Goal: Browse casually: Explore the website without a specific task or goal

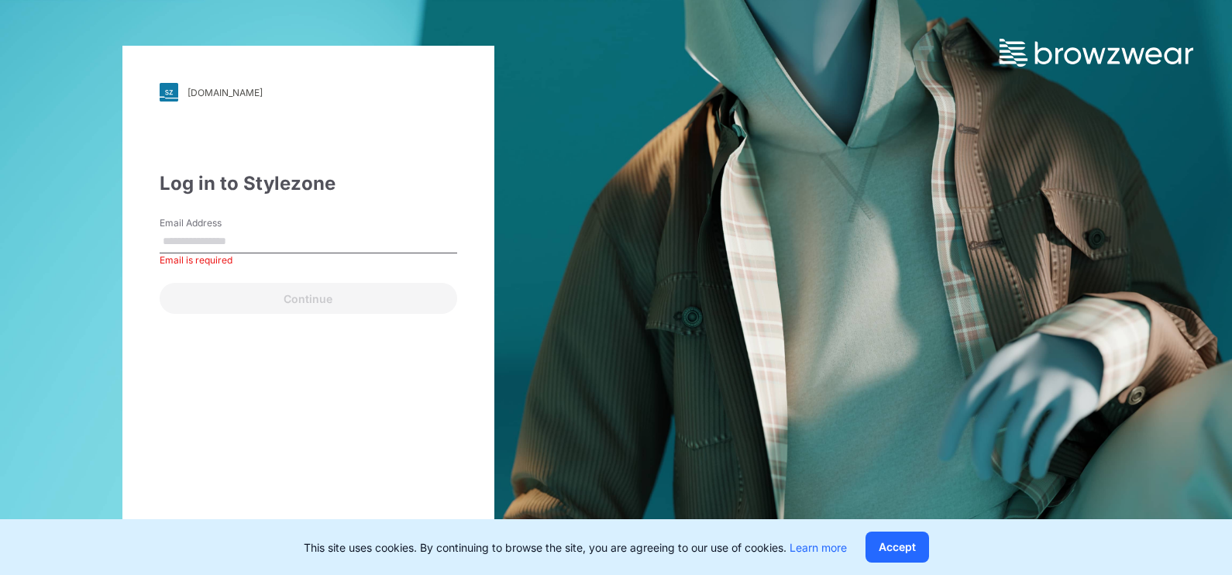
click at [156, 230] on div "[DOMAIN_NAME] Loading... Log in to Stylezone Email Address Email is required Co…" at bounding box center [308, 287] width 372 height 483
click at [177, 234] on input "Email Address" at bounding box center [309, 241] width 298 height 23
type input "**********"
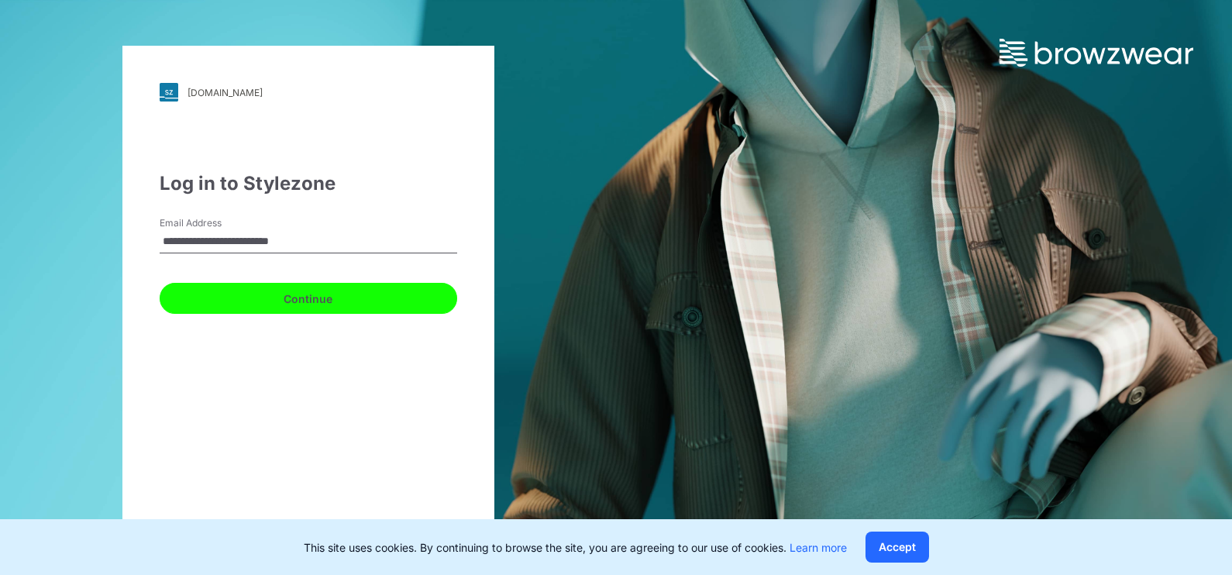
click at [294, 298] on button "Continue" at bounding box center [309, 298] width 298 height 31
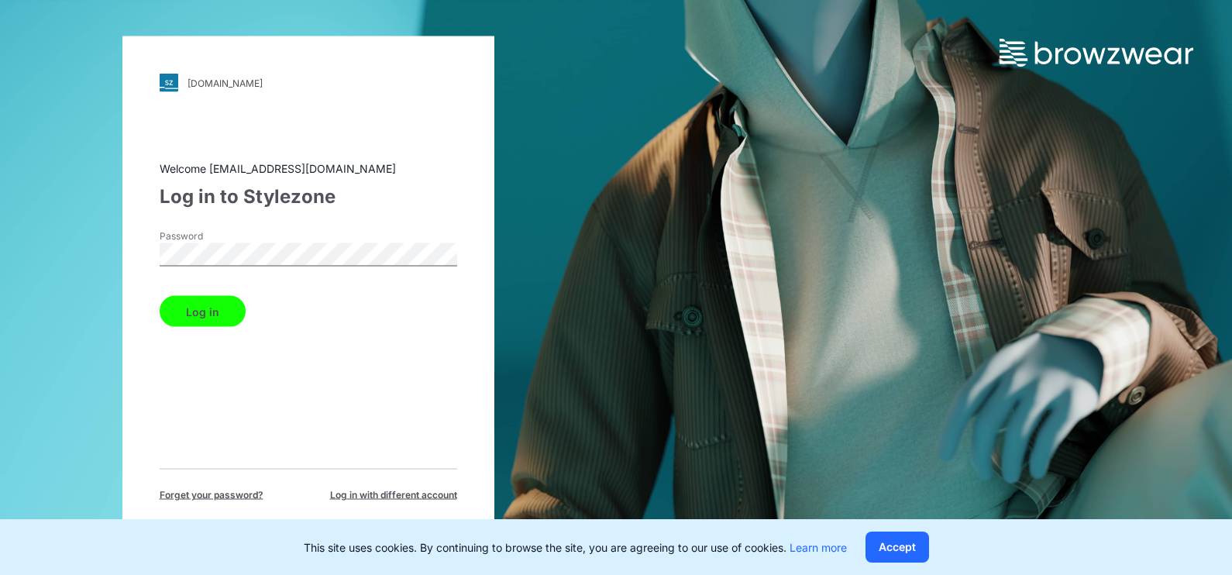
click at [213, 313] on button "Log in" at bounding box center [203, 311] width 86 height 31
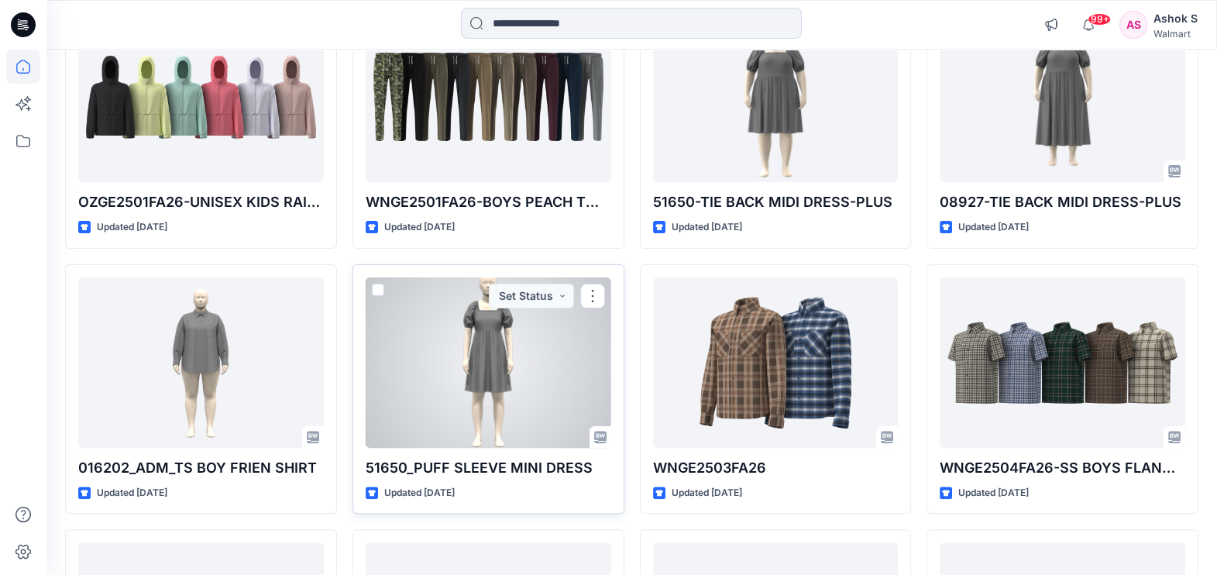
scroll to position [968, 0]
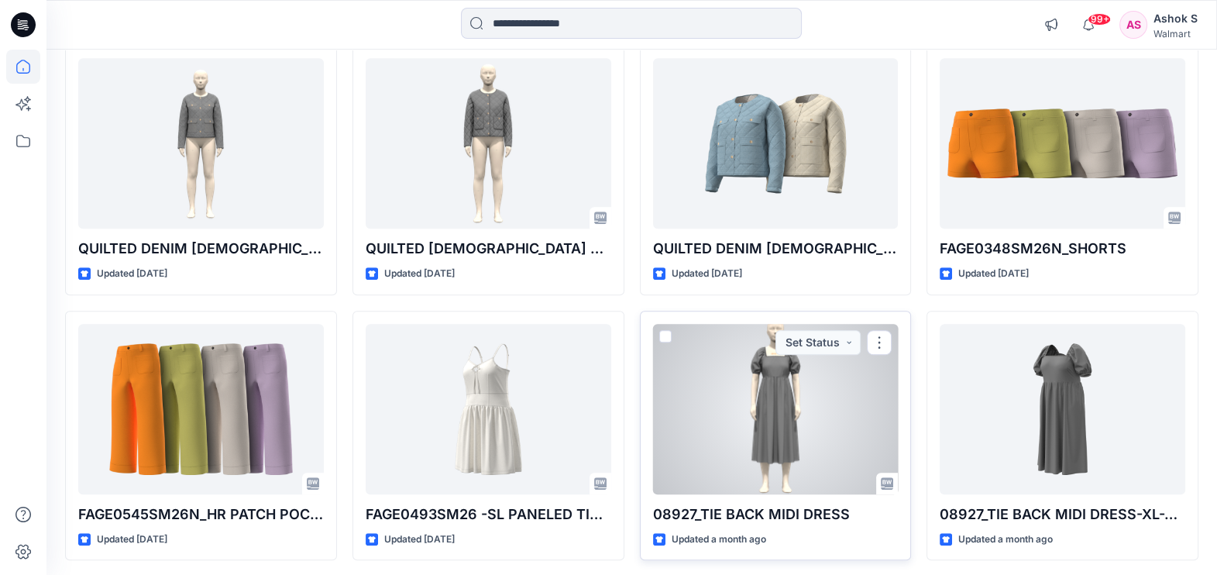
click at [782, 415] on div at bounding box center [776, 409] width 246 height 170
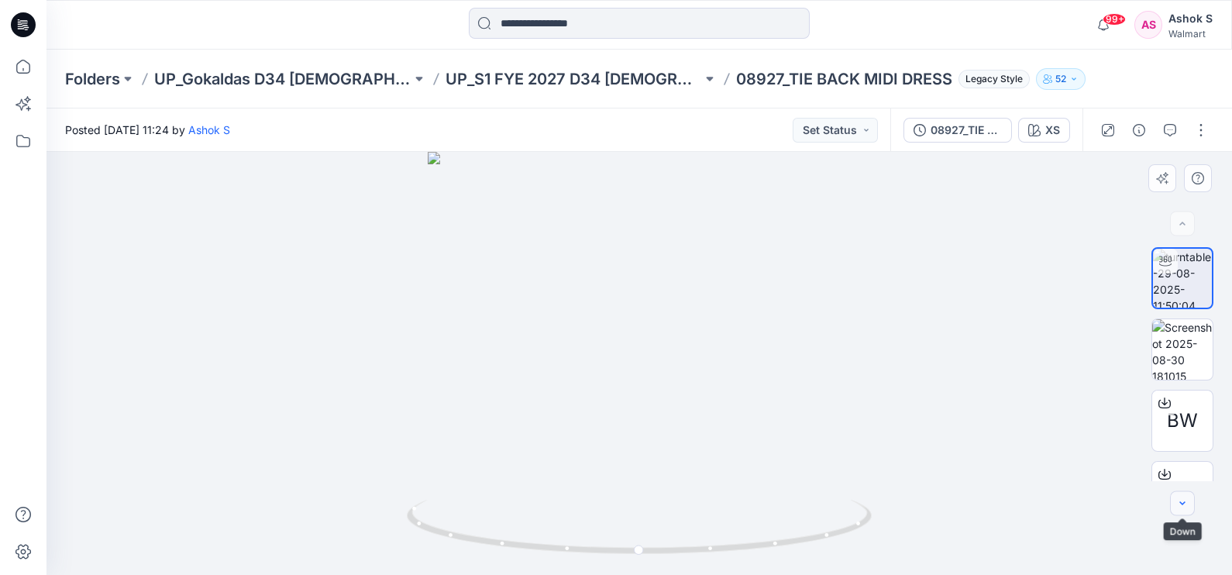
click at [1188, 506] on icon "button" at bounding box center [1182, 503] width 12 height 12
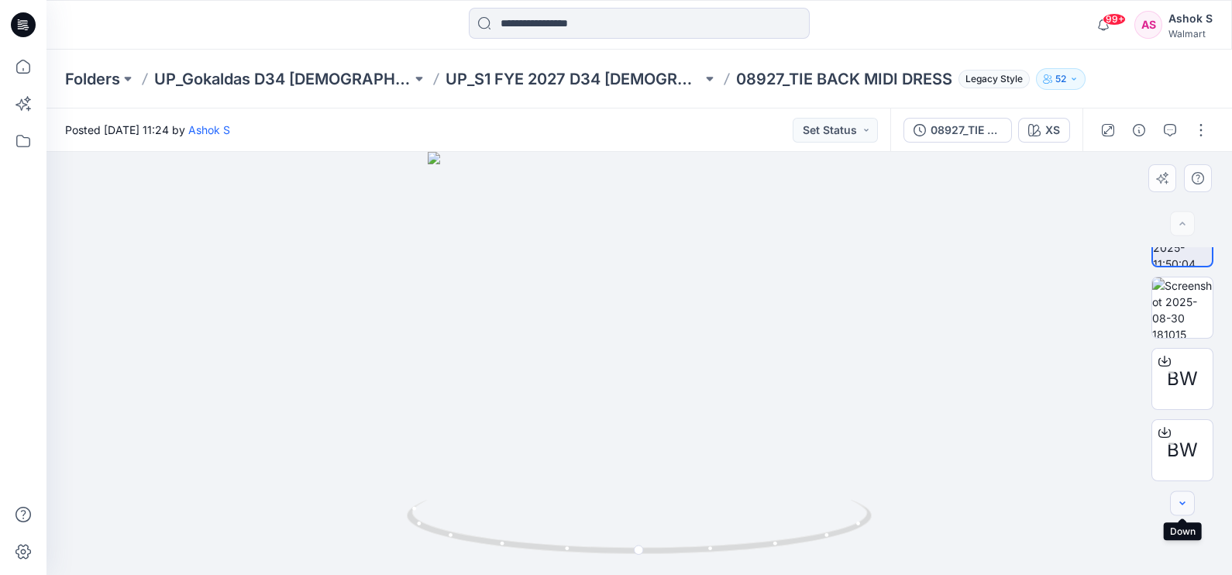
click at [1188, 506] on icon "button" at bounding box center [1182, 503] width 12 height 12
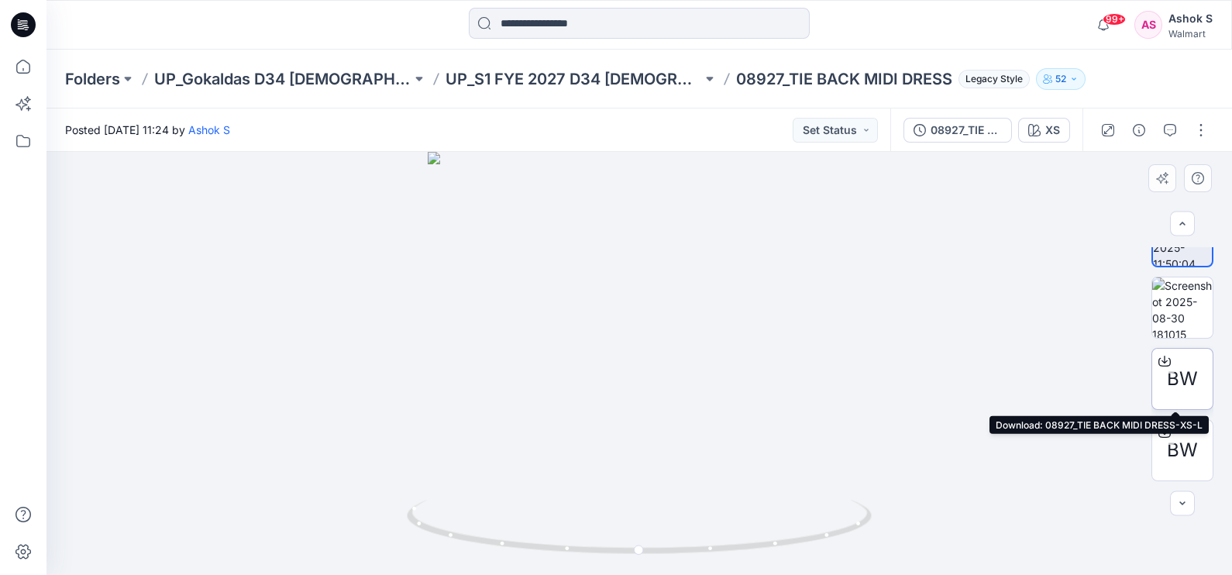
click at [1184, 373] on span "BW" at bounding box center [1182, 379] width 31 height 28
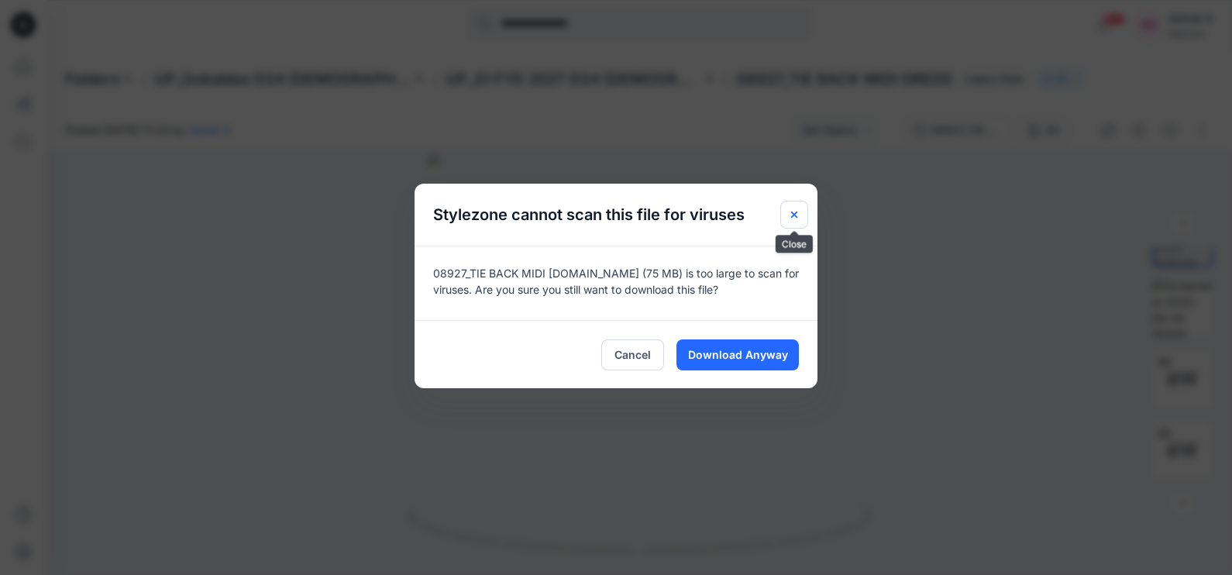
click at [788, 217] on icon "Close" at bounding box center [794, 214] width 12 height 12
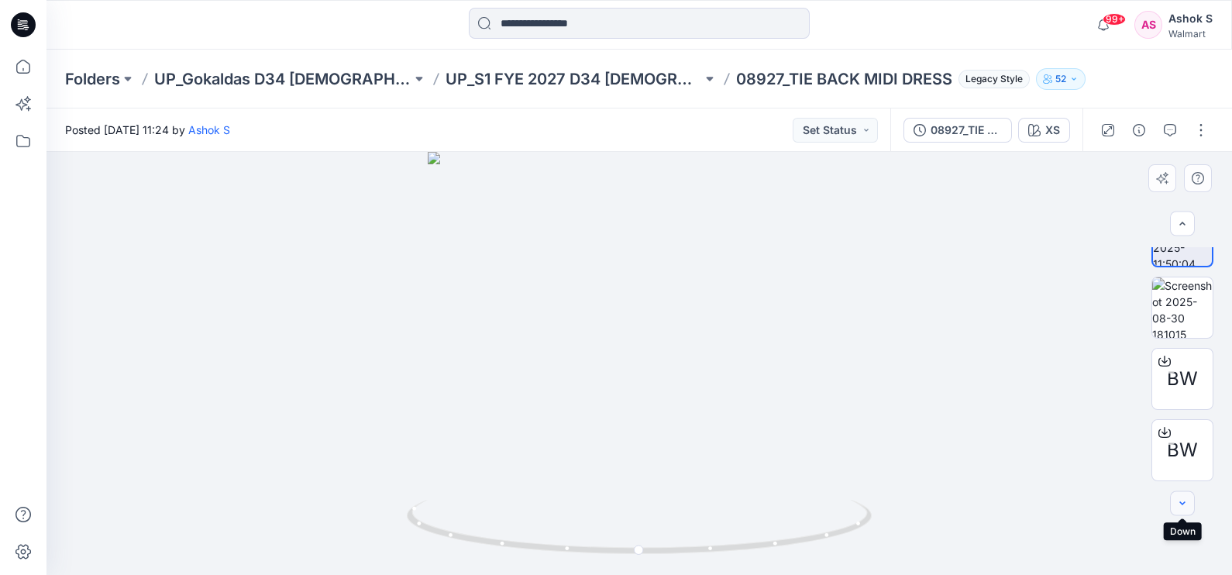
click at [1187, 507] on icon "button" at bounding box center [1182, 503] width 12 height 12
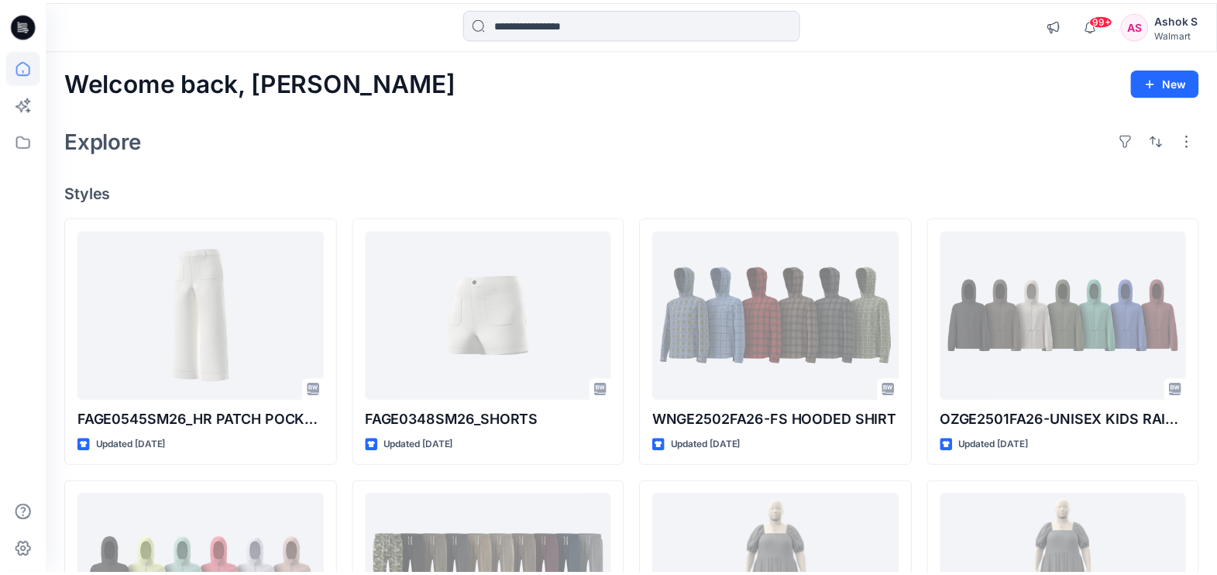
scroll to position [968, 0]
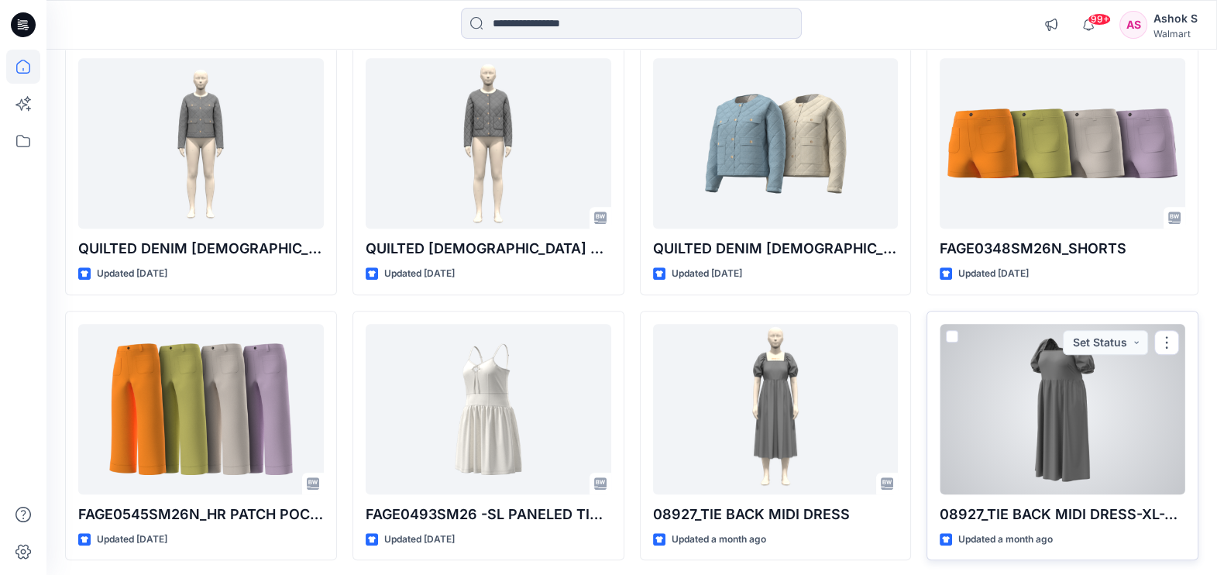
click at [1063, 429] on div at bounding box center [1063, 409] width 246 height 170
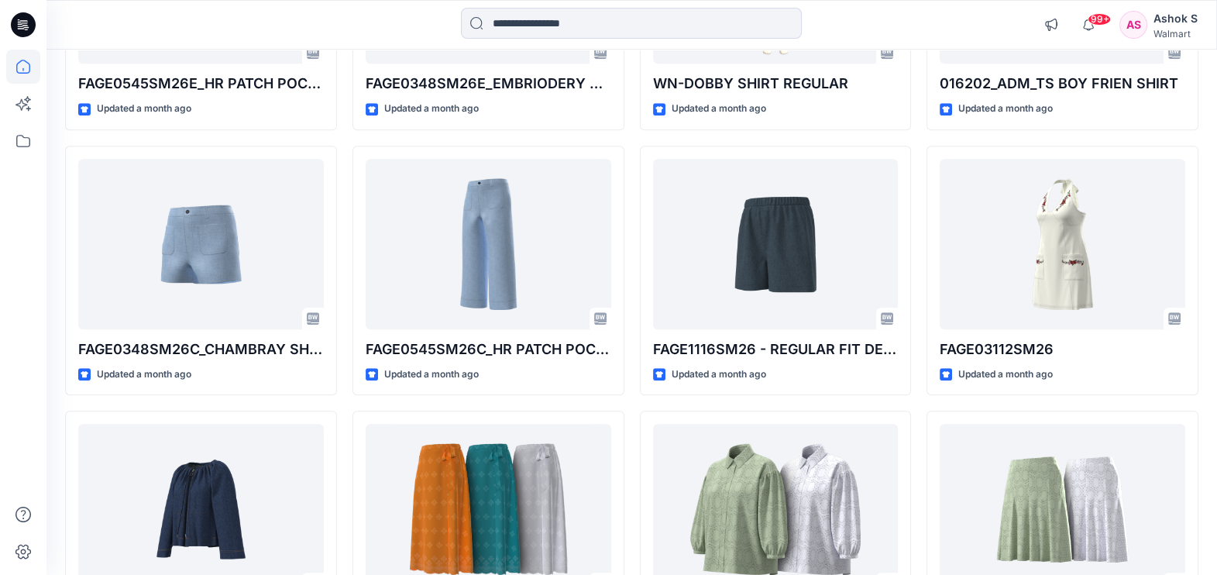
scroll to position [1697, 0]
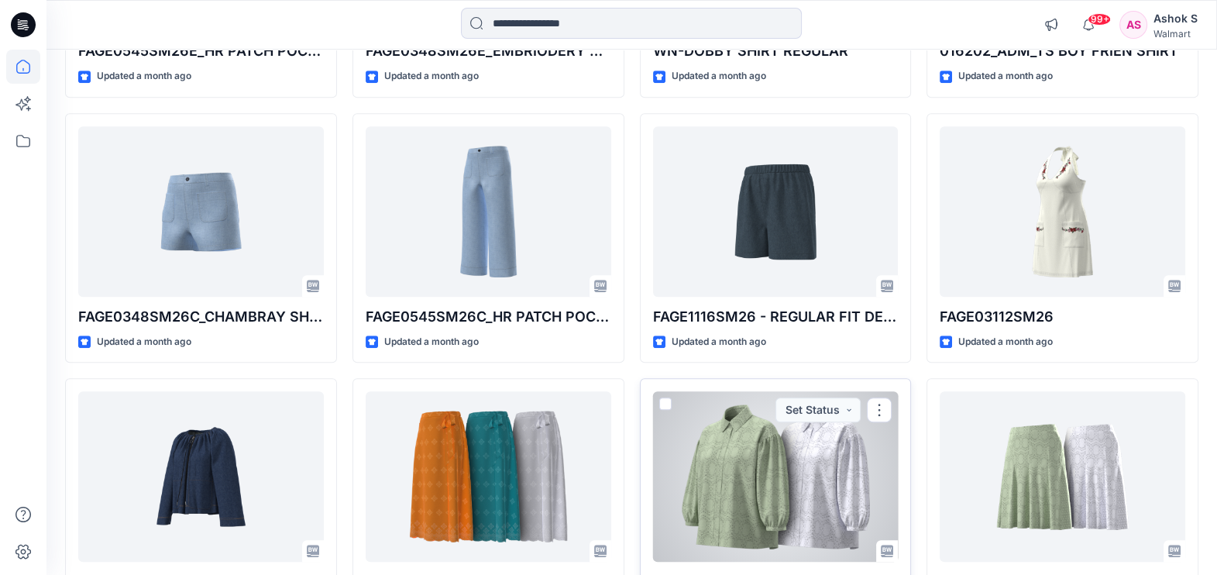
click at [796, 492] on div at bounding box center [776, 476] width 246 height 170
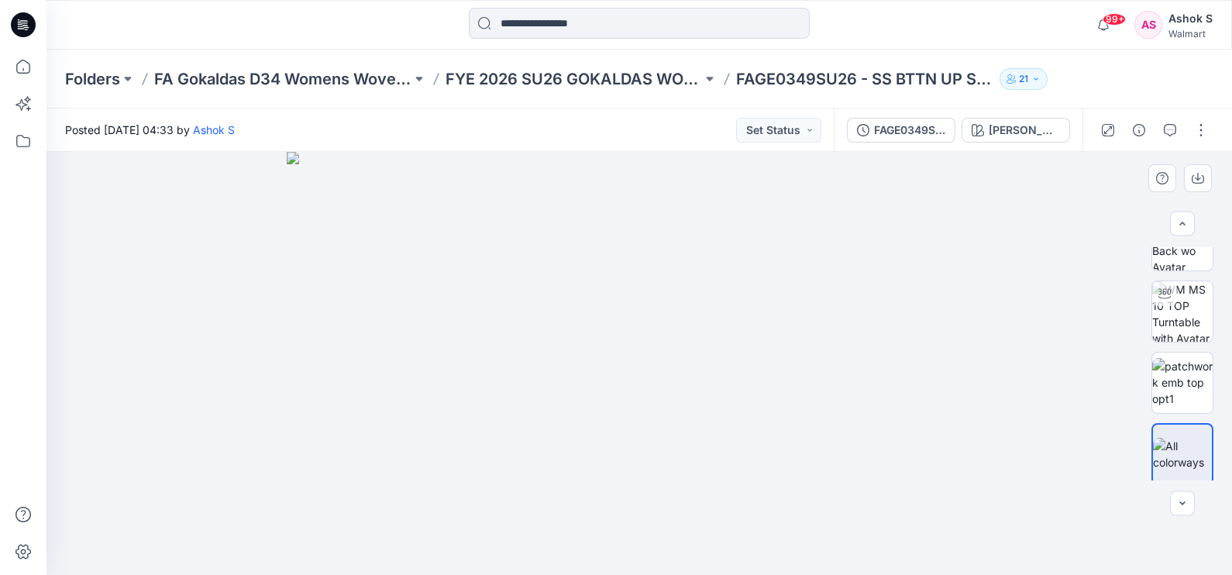
scroll to position [184, 0]
click at [1180, 390] on img at bounding box center [1182, 378] width 60 height 49
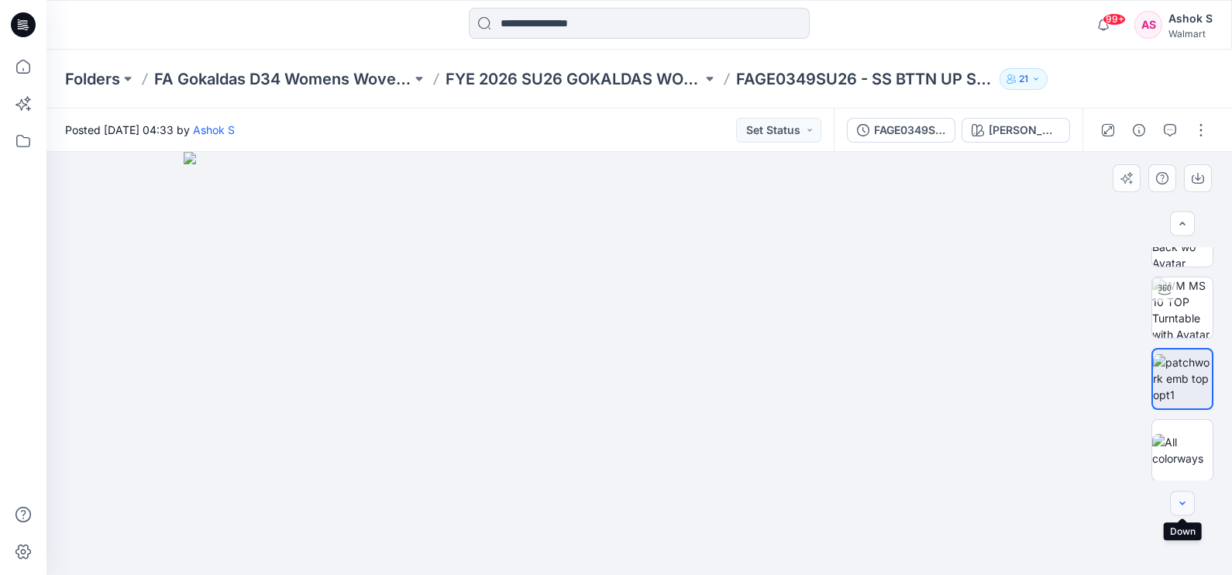
click at [1178, 506] on icon "button" at bounding box center [1182, 503] width 12 height 12
